Goal: Navigation & Orientation: Find specific page/section

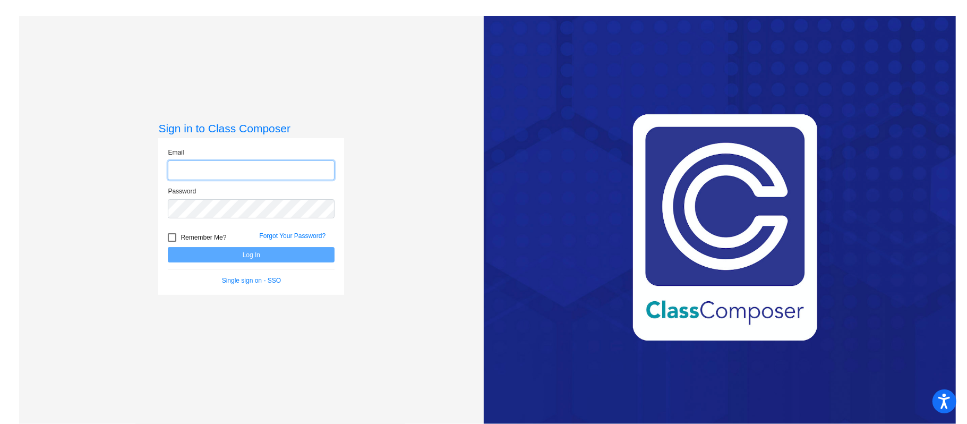
click at [219, 171] on input "email" at bounding box center [251, 170] width 167 height 20
type input "[PERSON_NAME][EMAIL_ADDRESS][PERSON_NAME][DOMAIN_NAME]"
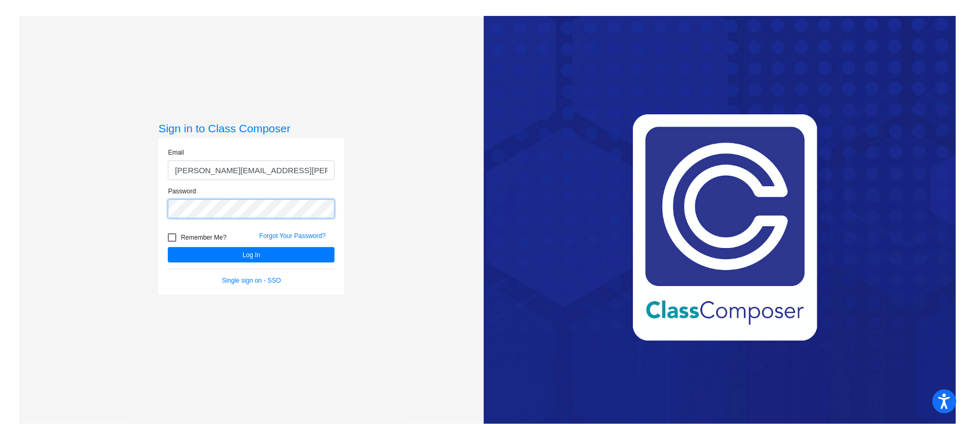
click at [168, 247] on button "Log In" at bounding box center [251, 254] width 167 height 15
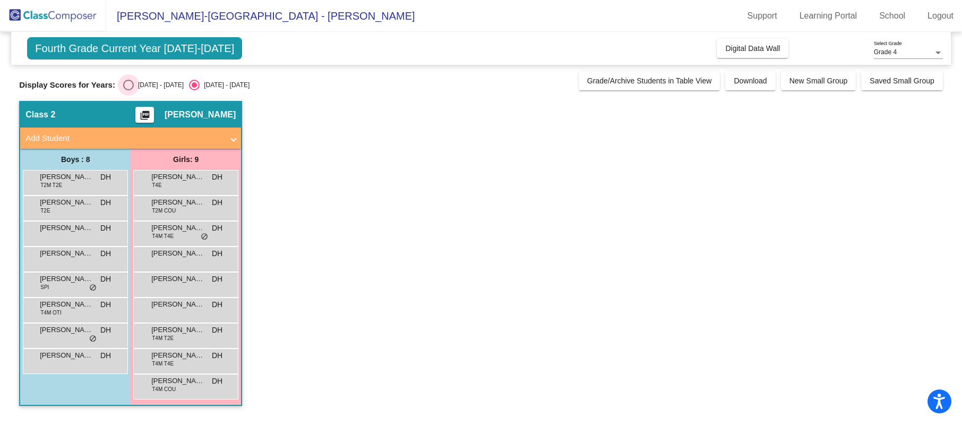
click at [155, 84] on div "[DATE] - [DATE]" at bounding box center [159, 85] width 50 height 10
click at [129, 90] on input "[DATE] - [DATE]" at bounding box center [128, 90] width 1 height 1
radio input "true"
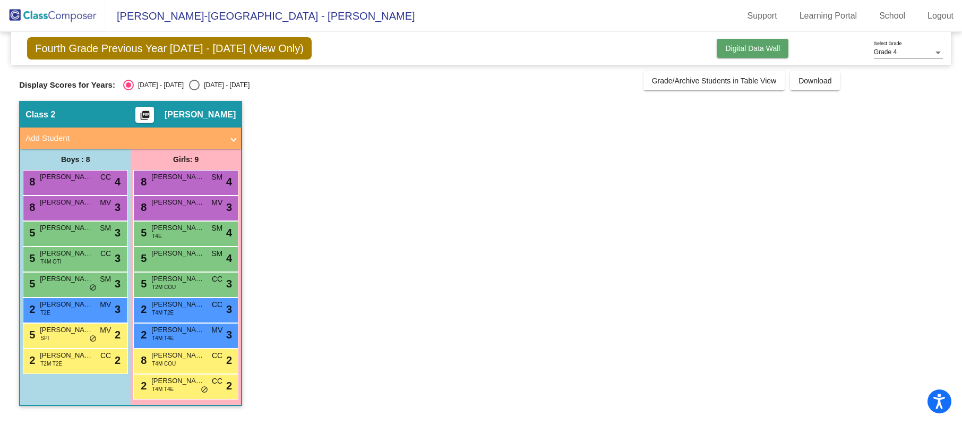
click at [748, 53] on button "Digital Data Wall" at bounding box center [753, 48] width 72 height 19
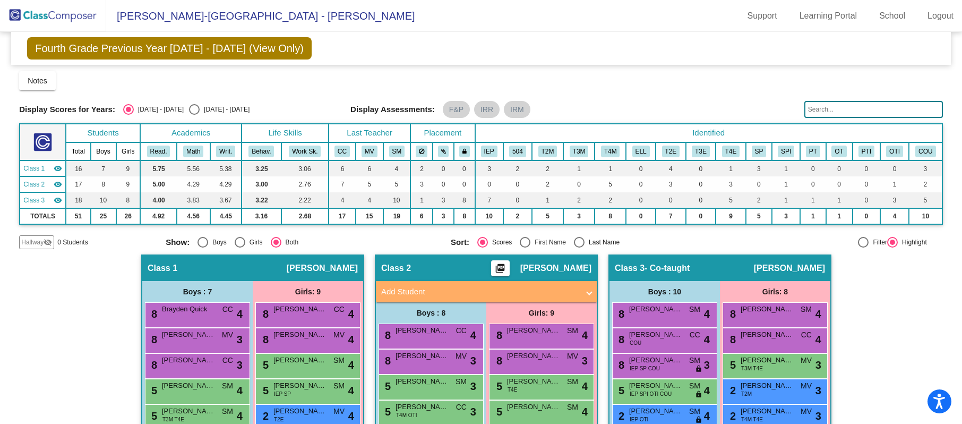
click at [81, 16] on img at bounding box center [53, 15] width 106 height 31
